Goal: Information Seeking & Learning: Learn about a topic

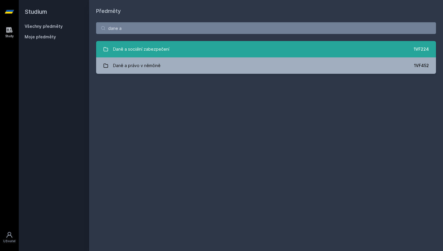
type input "dane a"
click at [136, 50] on div "Daně a sociální zabezpečení" at bounding box center [141, 49] width 56 height 12
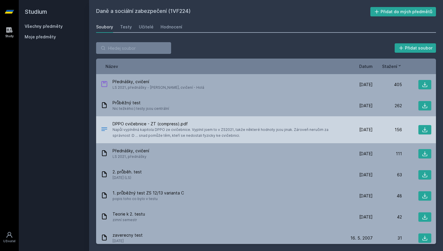
click at [169, 131] on span "Napůl vyplněná kapitola DPPO ze cvičebnice. Vyplnil jsem to v ZS2021, takže něk…" at bounding box center [226, 133] width 228 height 12
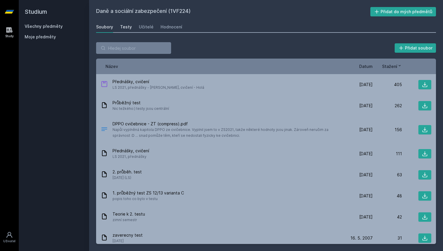
click at [127, 27] on div "Testy" at bounding box center [126, 27] width 12 height 6
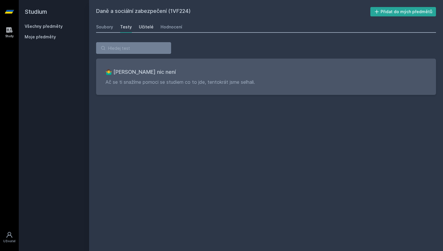
click at [139, 27] on div "Učitelé" at bounding box center [146, 27] width 15 height 6
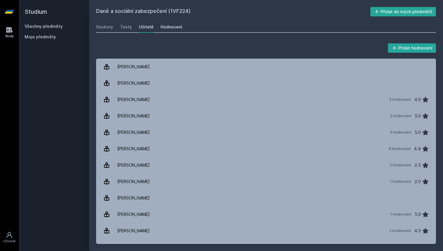
click at [165, 29] on div "Hodnocení" at bounding box center [172, 27] width 22 height 6
